Goal: Task Accomplishment & Management: Use online tool/utility

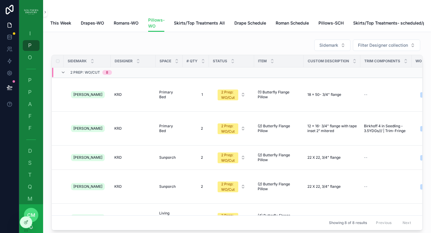
scroll to position [108, 125]
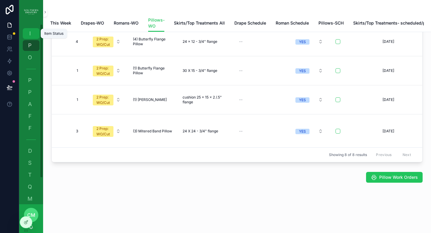
click at [31, 34] on span "I" at bounding box center [30, 34] width 6 height 6
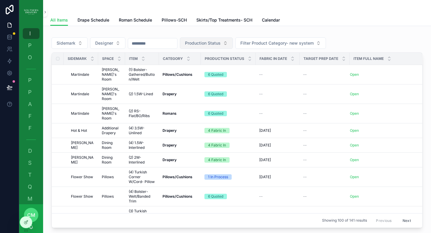
click at [211, 43] on span "Production Status" at bounding box center [203, 43] width 36 height 6
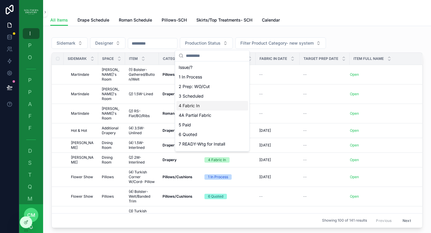
click at [202, 108] on div "4 Fabric In" at bounding box center [212, 106] width 72 height 10
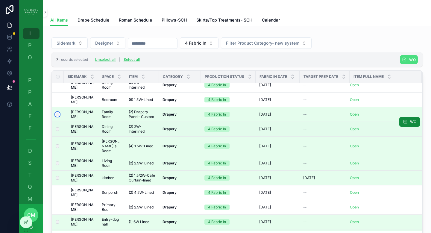
scroll to position [33, 0]
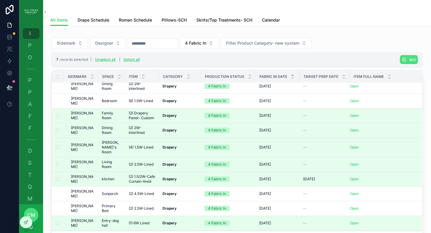
click at [293, 76] on icon "scrollable content" at bounding box center [293, 75] width 4 height 4
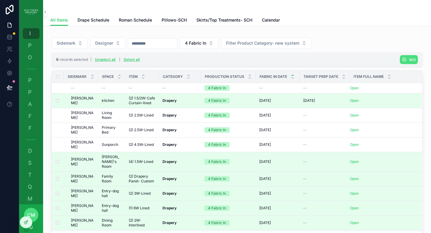
click at [228, 59] on div "6 records selected | Unselect all | Select all WO" at bounding box center [236, 59] width 371 height 14
click at [97, 21] on span "Drape Schedule" at bounding box center [94, 20] width 32 height 6
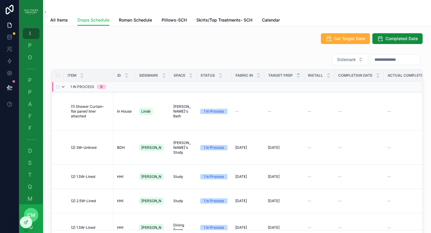
click at [64, 87] on icon "scrollable content" at bounding box center [63, 86] width 5 height 5
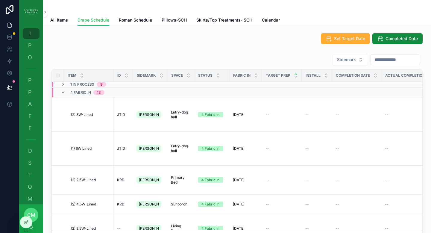
click at [251, 75] on div "Fabric IN" at bounding box center [246, 75] width 32 height 11
click at [256, 74] on icon "scrollable content" at bounding box center [256, 74] width 2 height 1
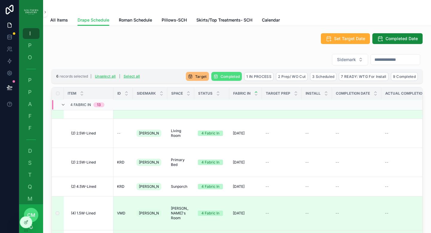
scroll to position [22, 0]
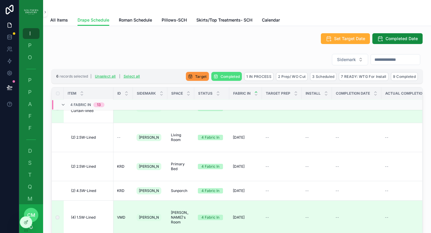
click at [195, 77] on span "Target" at bounding box center [201, 76] width 12 height 4
click at [222, 65] on icon "scrollable content" at bounding box center [221, 64] width 5 height 5
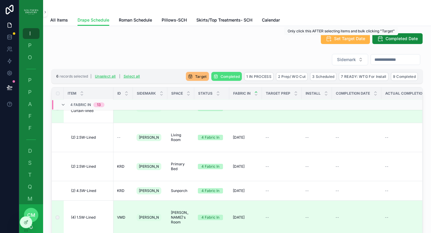
click at [343, 39] on span "Set Target Date" at bounding box center [349, 39] width 31 height 6
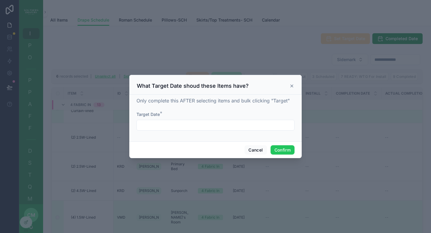
click at [227, 127] on input "text" at bounding box center [215, 125] width 157 height 8
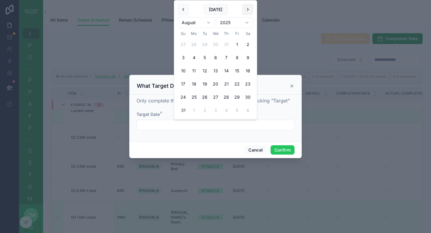
click at [249, 9] on button at bounding box center [247, 9] width 11 height 11
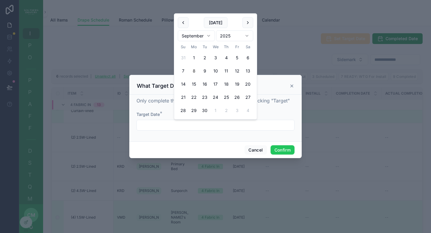
click at [195, 72] on button "8" at bounding box center [194, 71] width 11 height 11
type input "********"
click at [281, 149] on button "Confirm" at bounding box center [283, 150] width 24 height 10
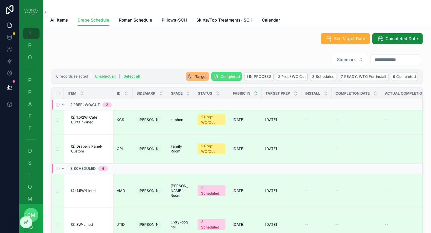
scroll to position [0, 0]
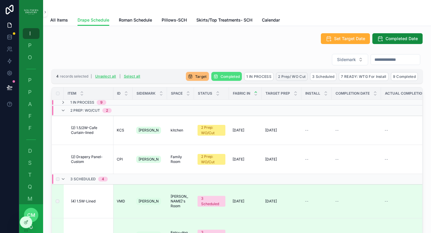
click at [290, 76] on span "2 Prep/ WO Cut" at bounding box center [292, 76] width 28 height 4
click at [315, 66] on icon "scrollable content" at bounding box center [316, 65] width 5 height 5
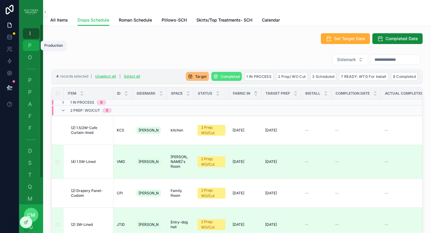
click at [32, 45] on span "P" at bounding box center [30, 46] width 6 height 6
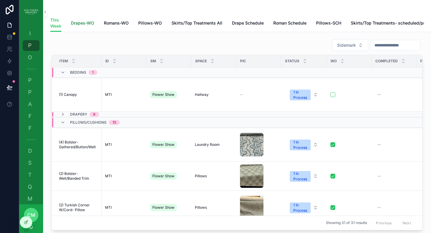
click at [85, 21] on span "Drapes-WO" at bounding box center [82, 23] width 23 height 6
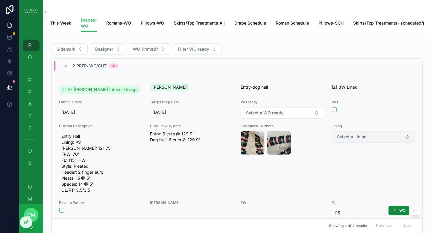
click at [360, 140] on button "Select a Lining" at bounding box center [373, 136] width 83 height 11
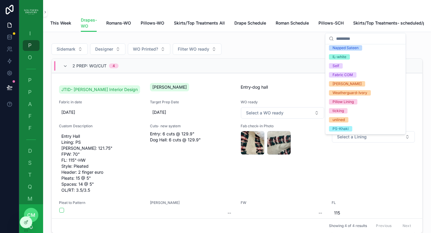
scroll to position [65, 0]
click at [344, 75] on div "Fabric COM" at bounding box center [343, 74] width 20 height 5
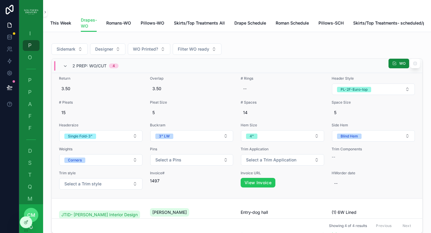
scroll to position [139, 0]
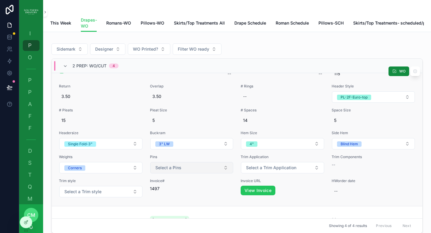
click at [195, 173] on button "Select a Pins" at bounding box center [191, 167] width 83 height 11
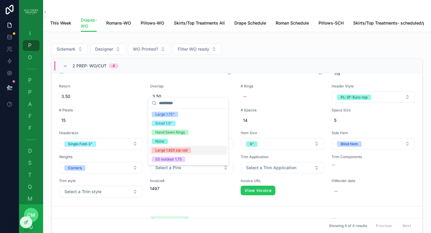
click at [188, 151] on span "Large 1.825 zip rod" at bounding box center [171, 150] width 39 height 5
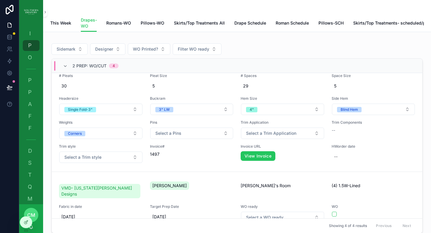
scroll to position [449, 0]
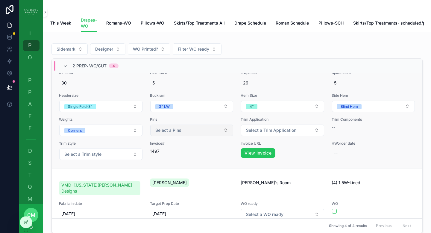
click at [188, 135] on button "Select a Pins" at bounding box center [191, 130] width 83 height 11
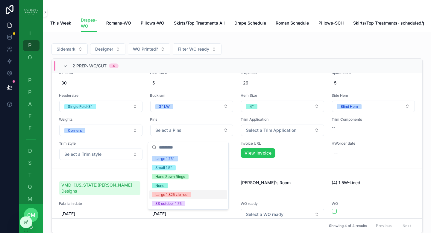
click at [181, 194] on div "Large 1.825 zip rod" at bounding box center [171, 194] width 32 height 5
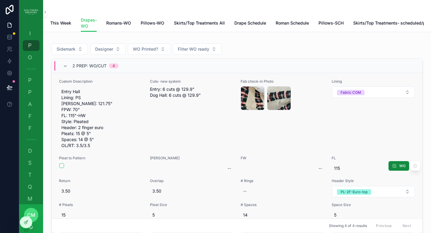
scroll to position [49, 0]
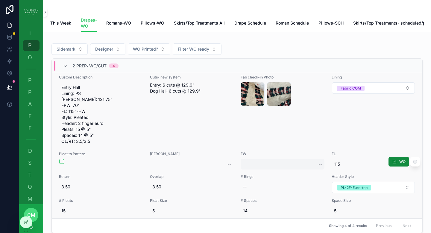
click at [266, 169] on div "--" at bounding box center [283, 164] width 84 height 11
click at [275, 143] on div "Fab check-in Photo image .jpg image .jpg" at bounding box center [283, 111] width 84 height 72
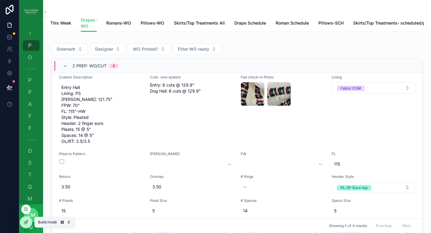
click at [26, 222] on icon at bounding box center [26, 222] width 5 height 5
